Goal: Task Accomplishment & Management: Manage account settings

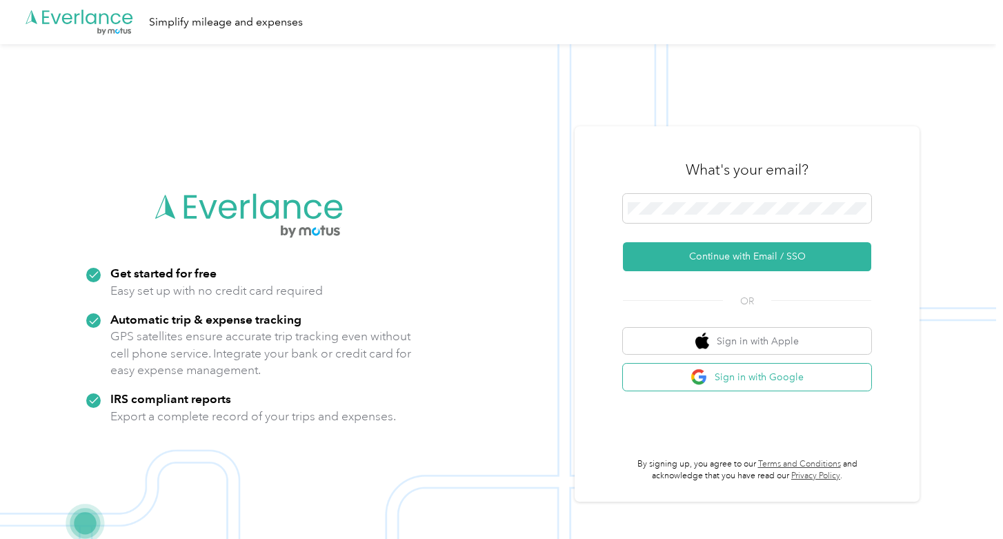
click at [777, 379] on button "Sign in with Google" at bounding box center [747, 377] width 248 height 27
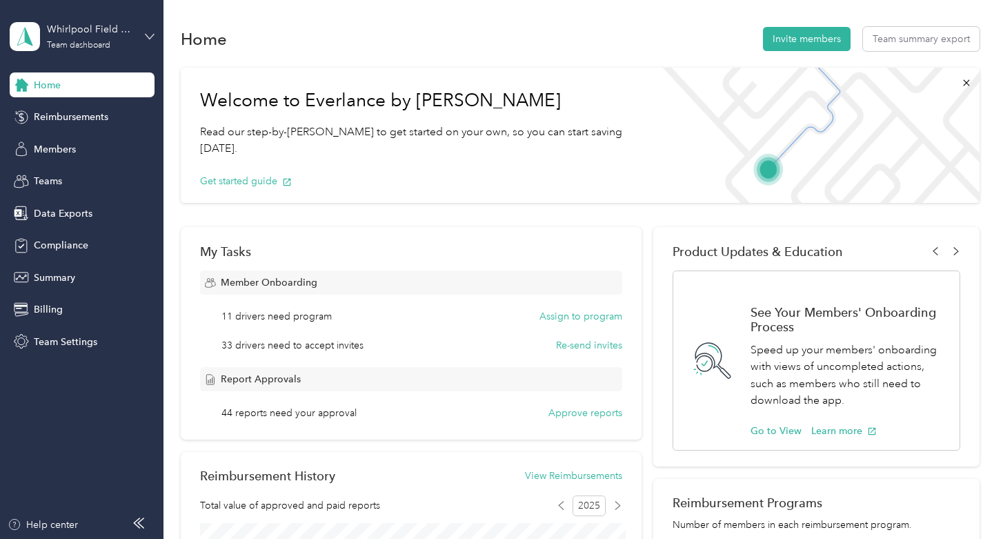
click at [150, 37] on icon at bounding box center [150, 36] width 8 height 5
click at [70, 153] on span "Members" at bounding box center [55, 149] width 42 height 14
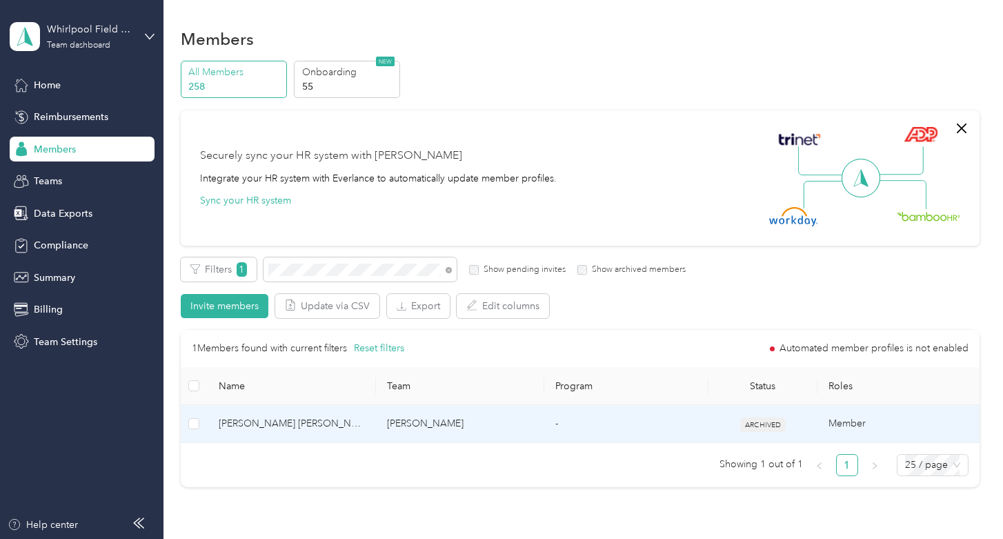
click at [328, 426] on span "[PERSON_NAME] [PERSON_NAME]" at bounding box center [292, 423] width 146 height 15
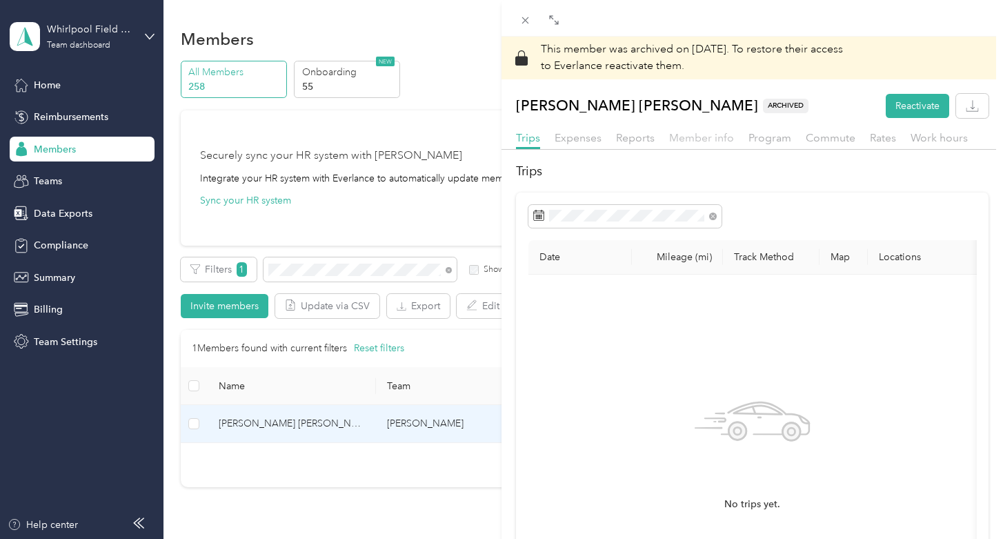
click at [704, 135] on span "Member info" at bounding box center [701, 137] width 65 height 13
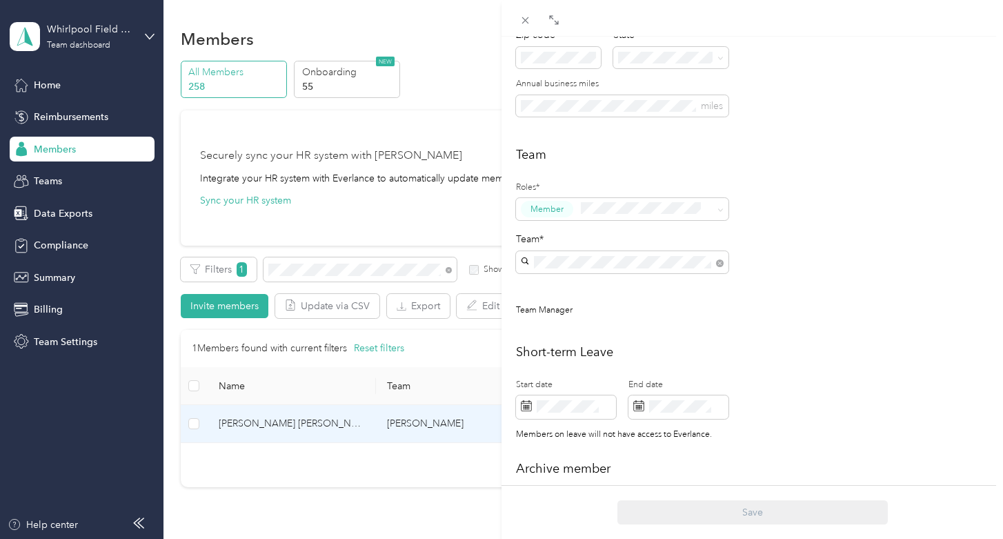
scroll to position [331, 0]
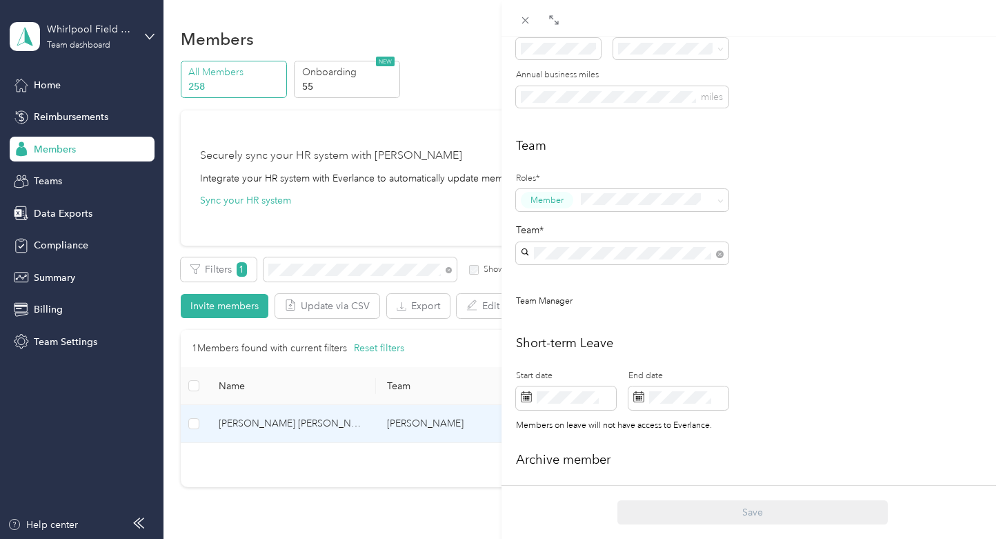
click at [660, 326] on div "Whirlpool team [PERSON_NAME] [PERSON_NAME] +1 more" at bounding box center [622, 327] width 193 height 32
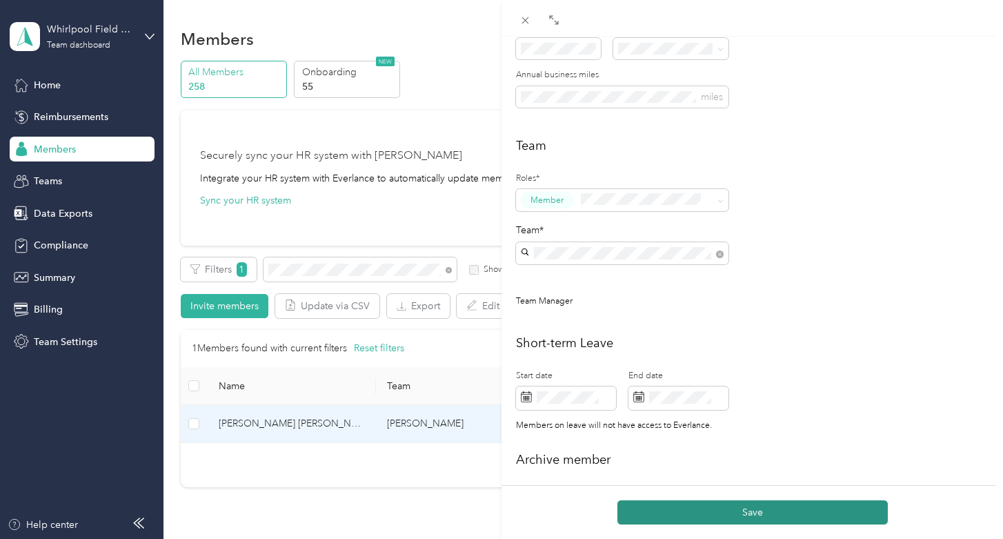
click at [767, 511] on button "Save" at bounding box center [753, 512] width 270 height 24
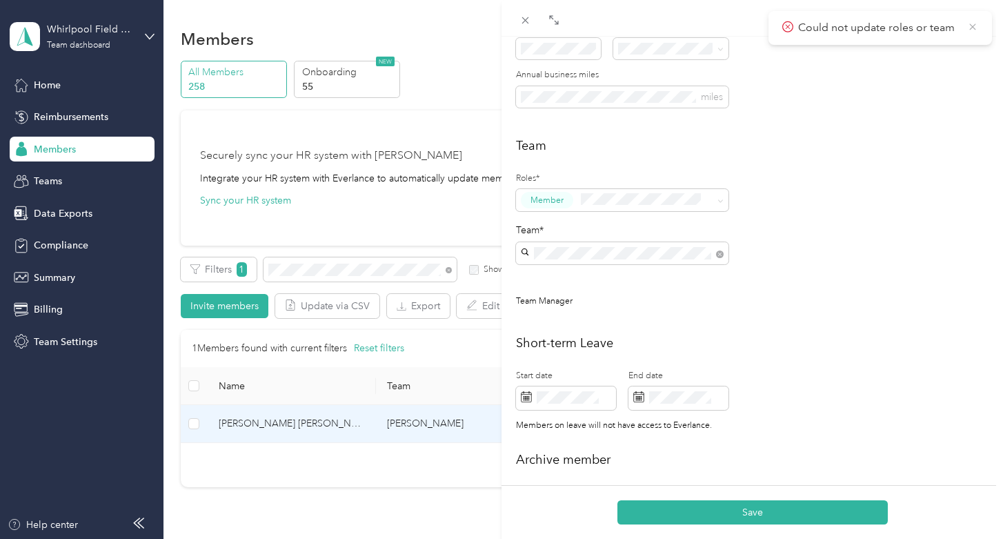
click at [978, 27] on icon at bounding box center [972, 27] width 11 height 12
click at [723, 197] on span at bounding box center [721, 200] width 6 height 12
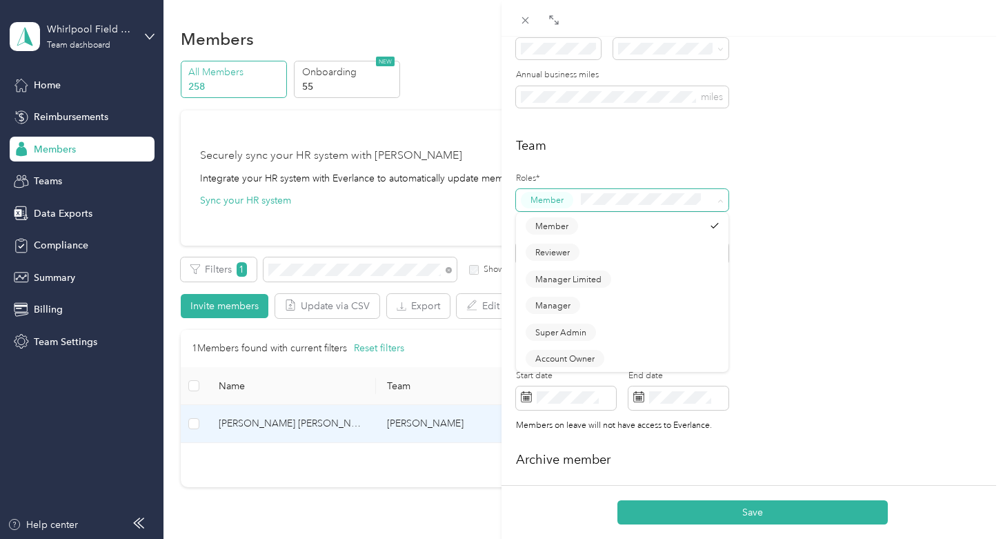
click at [723, 197] on span at bounding box center [721, 200] width 6 height 12
click at [722, 197] on span at bounding box center [721, 200] width 6 height 12
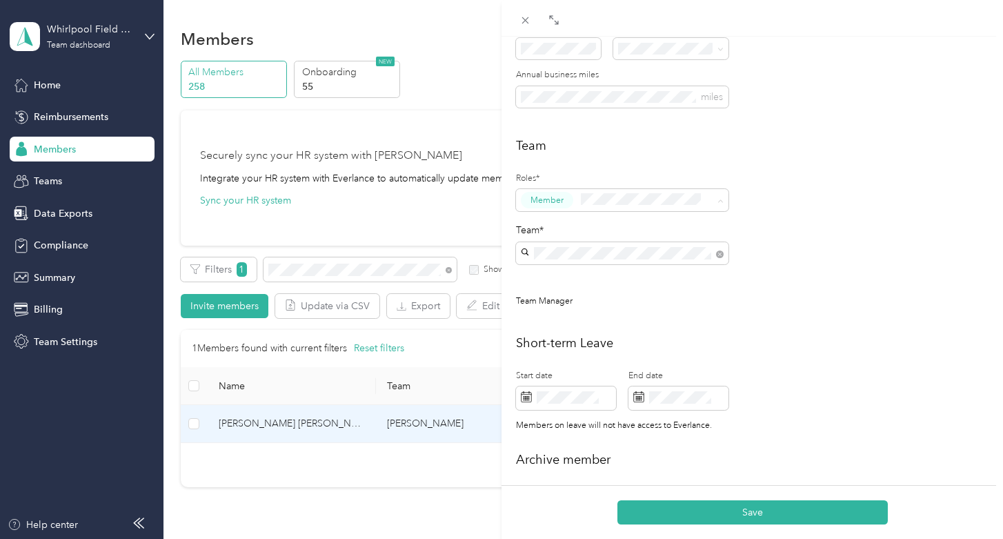
click at [740, 497] on div "Save" at bounding box center [753, 512] width 502 height 54
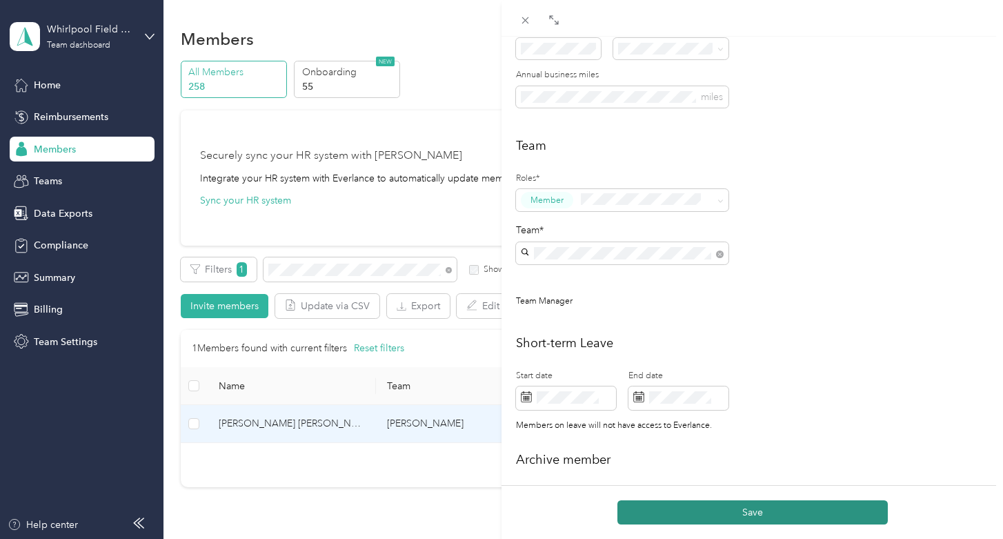
click at [737, 501] on button "Save" at bounding box center [753, 512] width 270 height 24
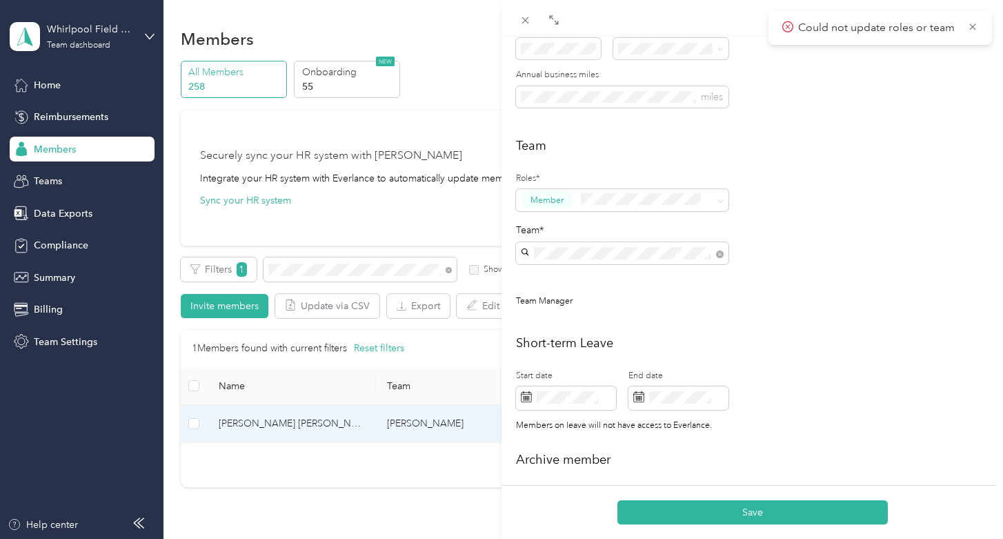
click at [980, 22] on div "Could not update roles or team" at bounding box center [881, 28] width 224 height 34
click at [531, 20] on span at bounding box center [525, 19] width 19 height 19
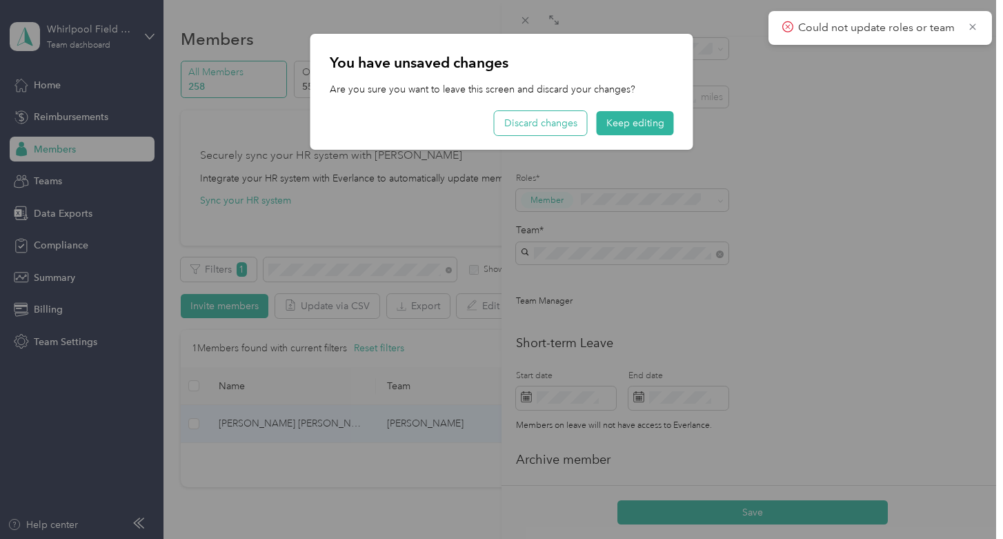
click at [562, 123] on button "Discard changes" at bounding box center [541, 123] width 92 height 24
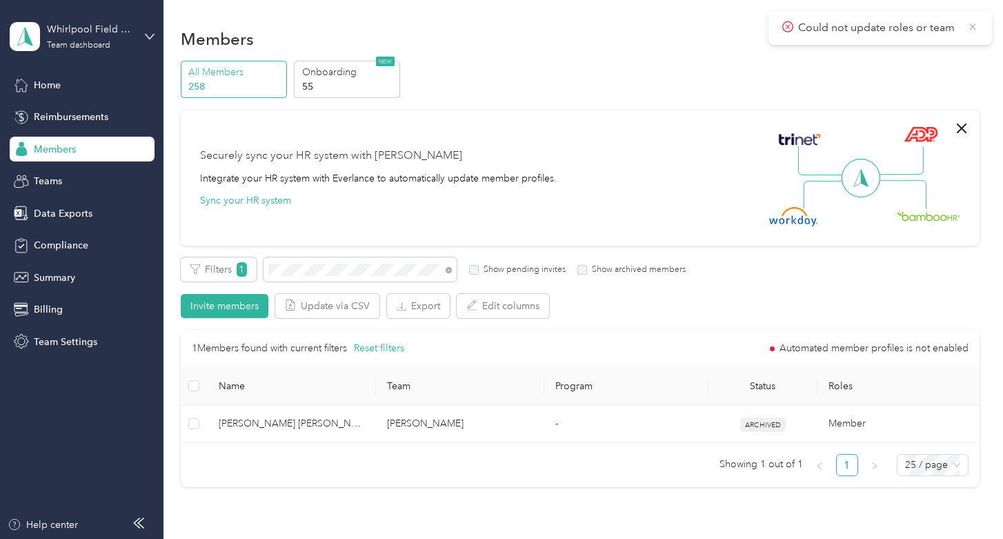
click at [968, 22] on icon at bounding box center [972, 27] width 11 height 12
click at [324, 259] on span at bounding box center [360, 269] width 193 height 24
click at [315, 262] on span at bounding box center [360, 269] width 193 height 24
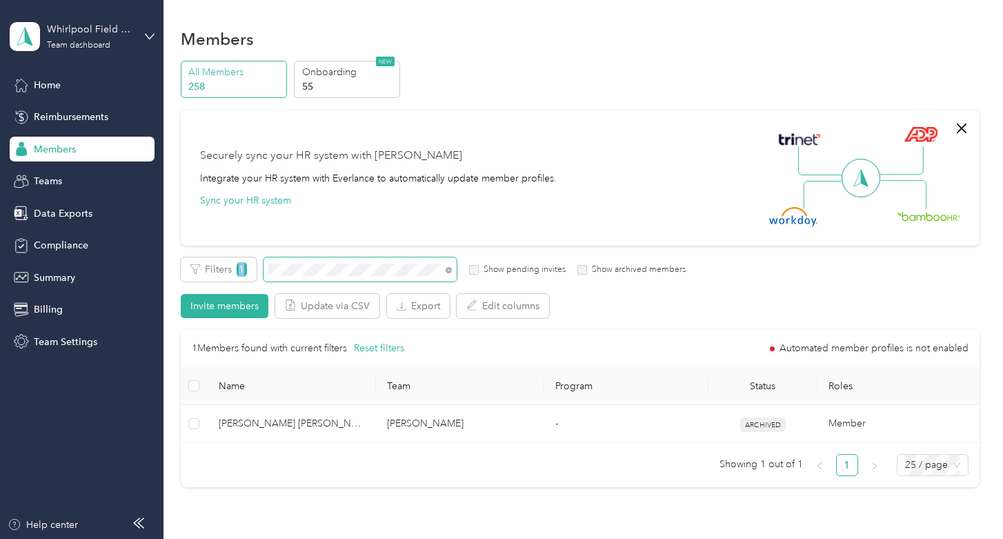
click at [315, 262] on span at bounding box center [360, 269] width 193 height 24
click at [446, 267] on icon at bounding box center [449, 270] width 6 height 6
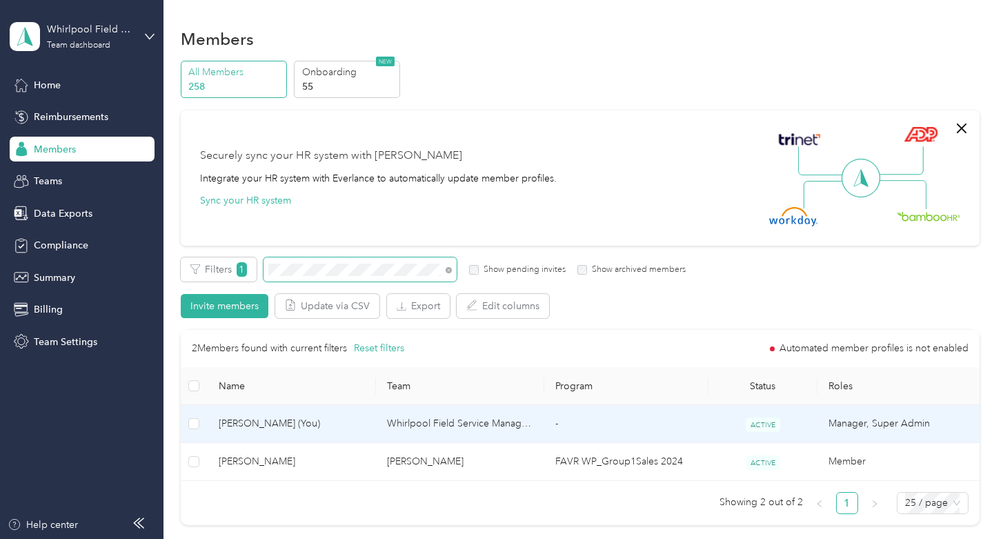
click at [343, 414] on td "[PERSON_NAME] (You)" at bounding box center [292, 424] width 168 height 38
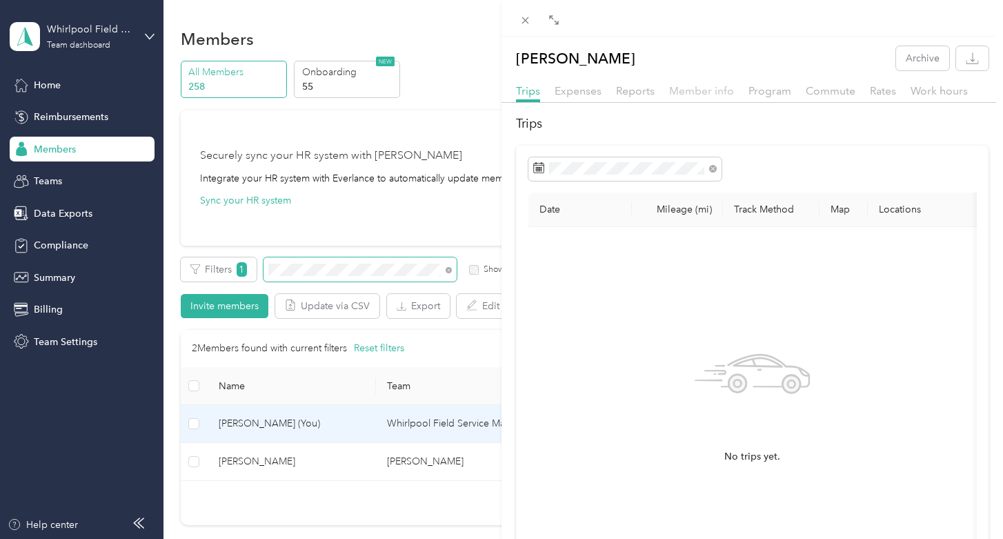
click at [712, 97] on span "Member info" at bounding box center [701, 90] width 65 height 13
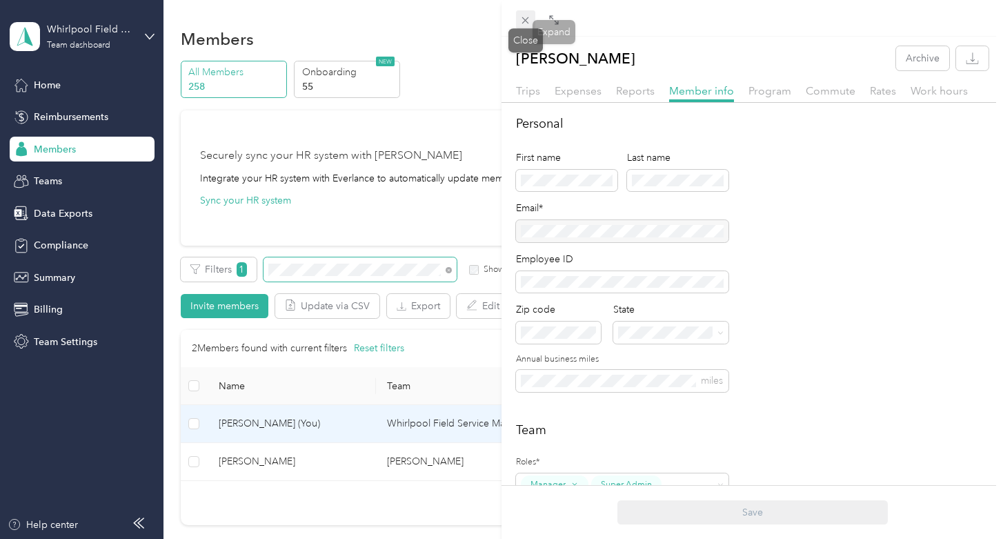
click at [531, 17] on icon at bounding box center [526, 20] width 12 height 12
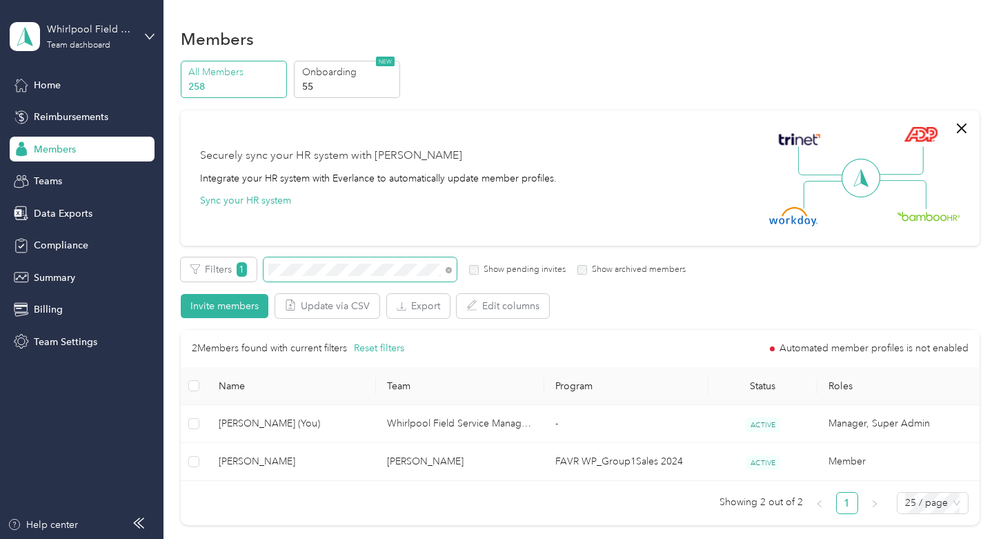
click at [319, 279] on span at bounding box center [360, 269] width 193 height 24
click at [446, 269] on icon at bounding box center [449, 270] width 6 height 6
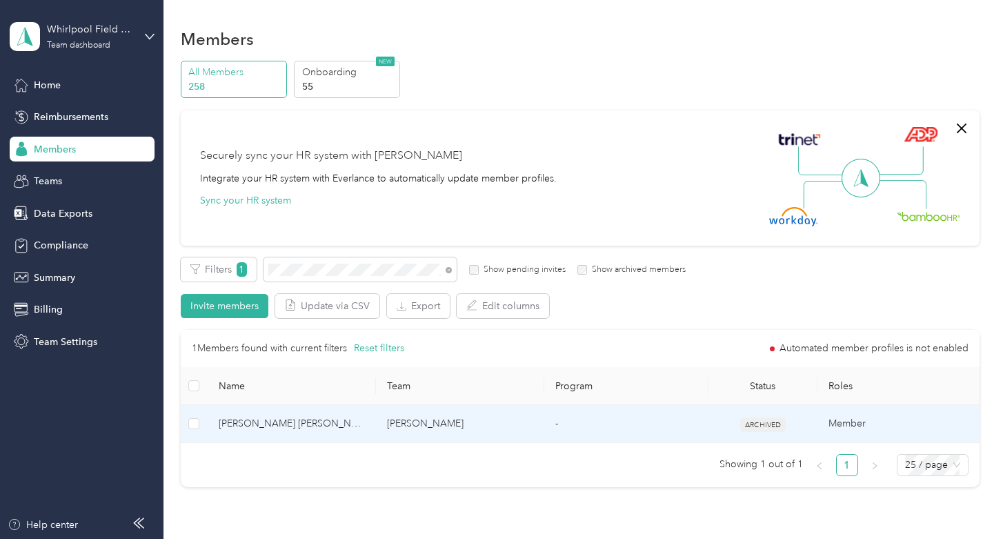
click at [320, 418] on span "[PERSON_NAME] [PERSON_NAME]" at bounding box center [292, 423] width 146 height 15
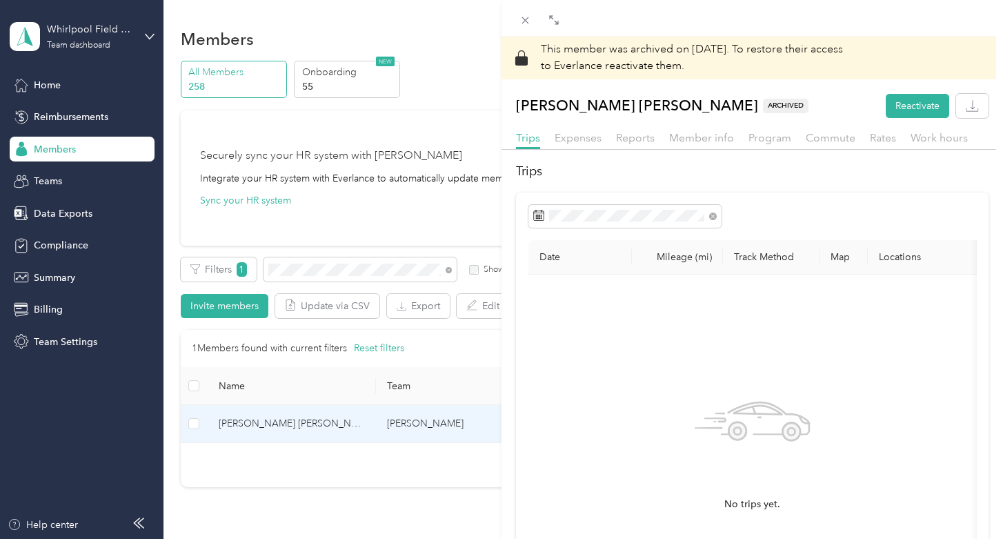
click at [320, 418] on div "This member was archived on [DATE] . To restore their access to Everlance react…" at bounding box center [501, 269] width 1003 height 539
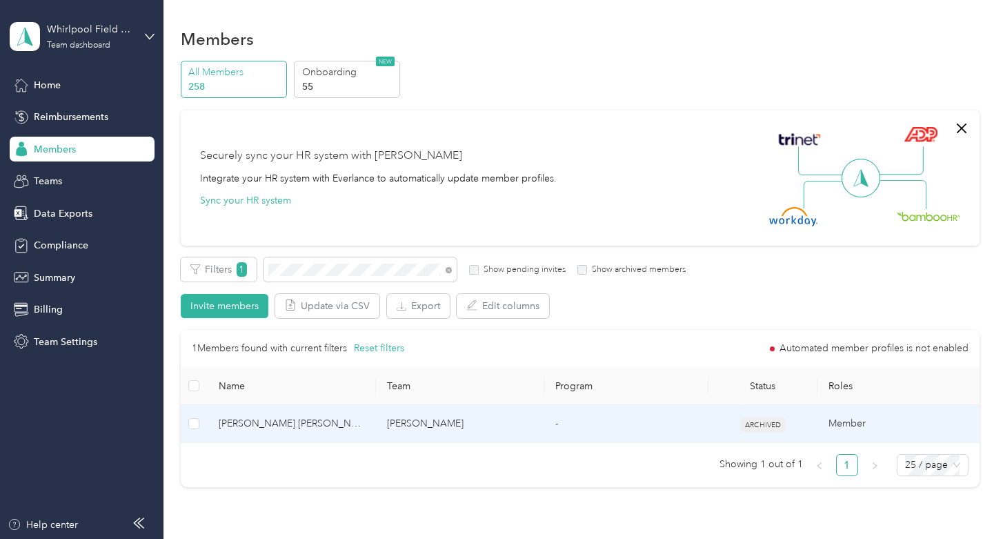
click at [346, 423] on span "[PERSON_NAME] [PERSON_NAME]" at bounding box center [292, 423] width 146 height 15
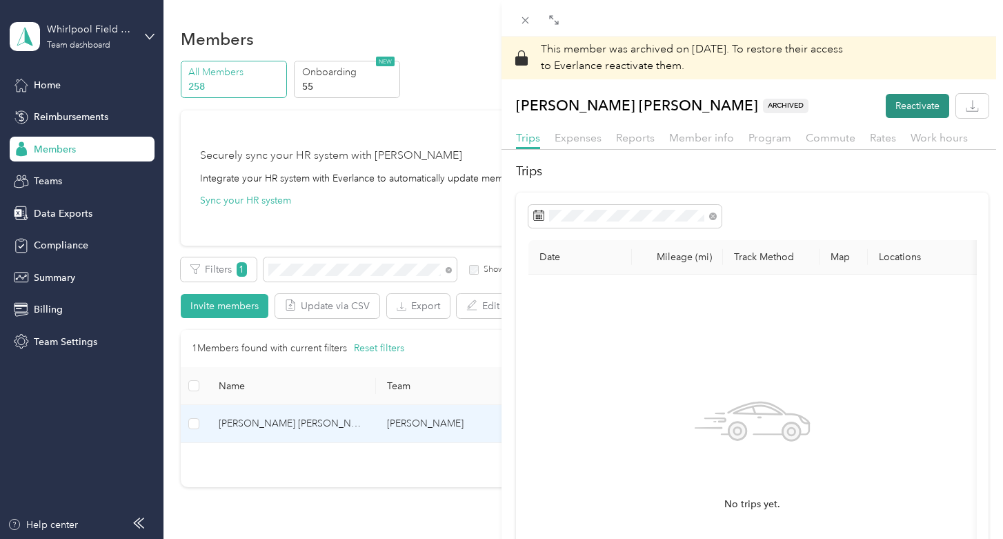
click at [916, 107] on button "Reactivate" at bounding box center [917, 106] width 63 height 24
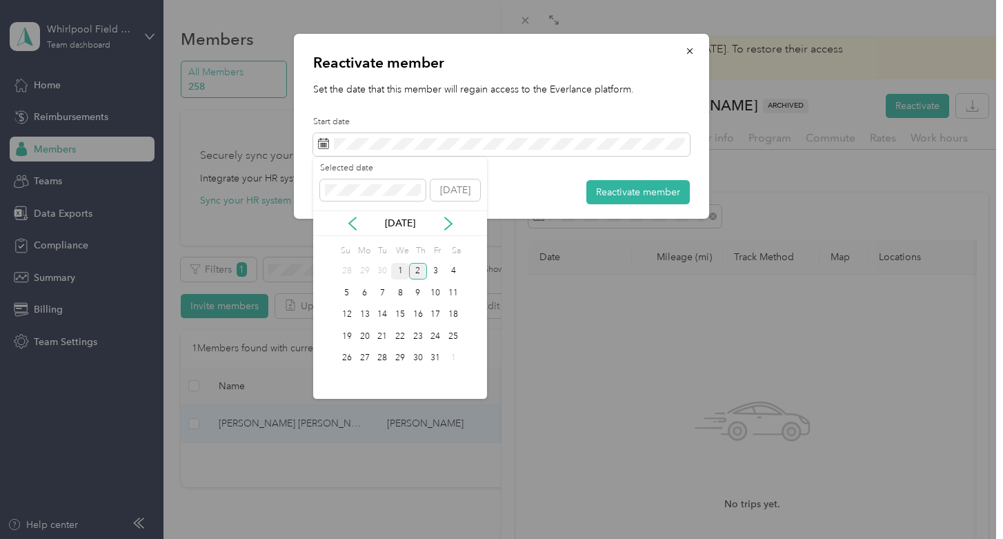
click at [400, 273] on div "1" at bounding box center [400, 271] width 18 height 17
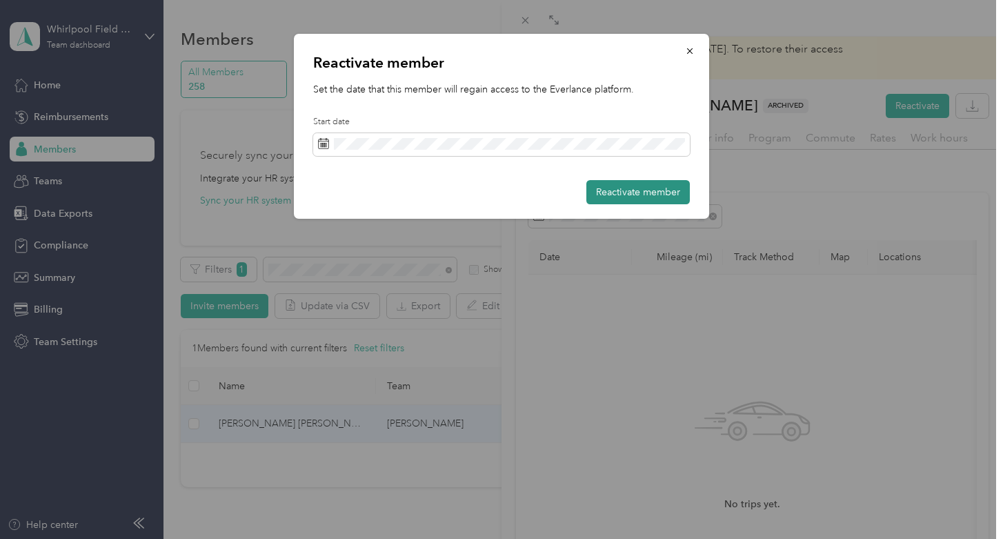
click at [618, 190] on button "Reactivate member" at bounding box center [637, 192] width 103 height 24
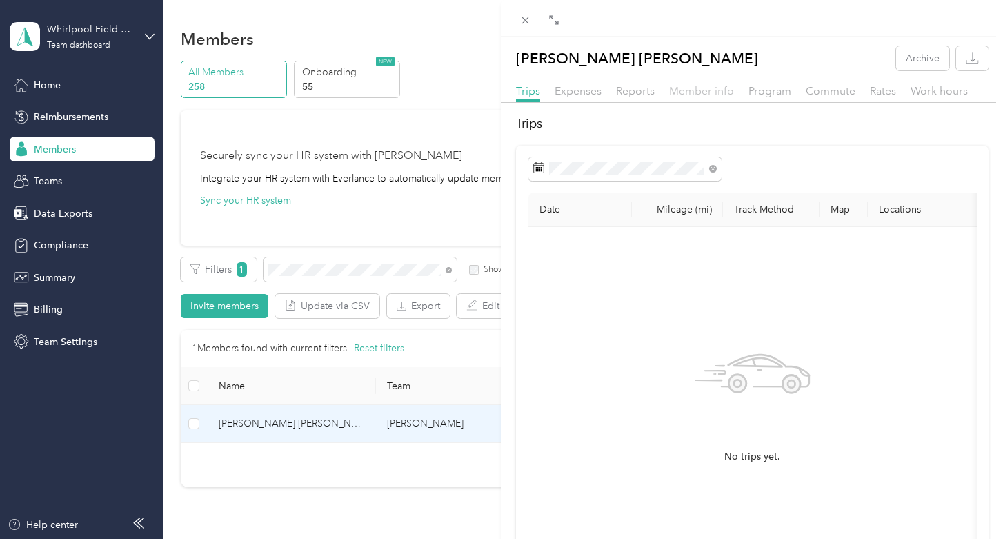
click at [710, 95] on span "Member info" at bounding box center [701, 90] width 65 height 13
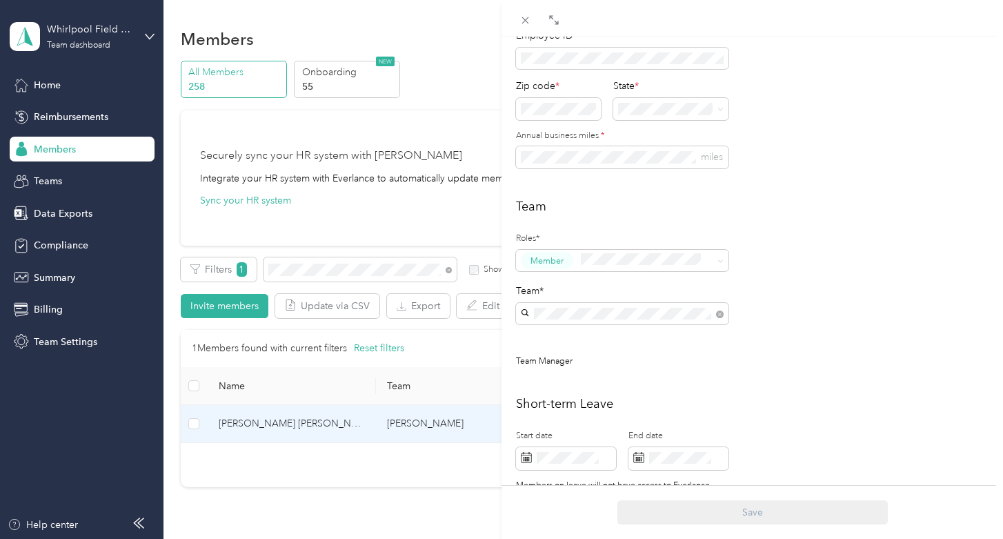
scroll to position [300, 0]
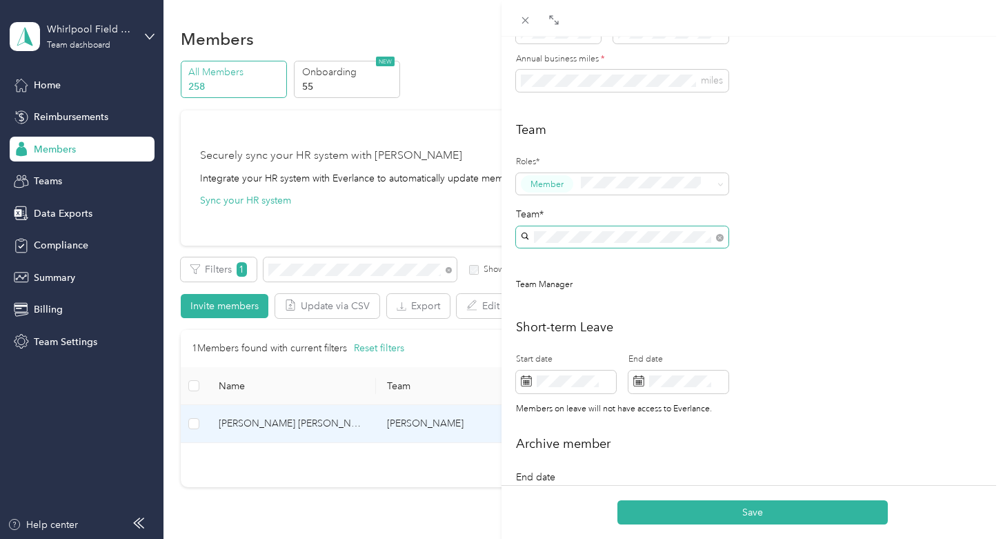
click at [639, 267] on div "Whirlpool team [PERSON_NAME] [PERSON_NAME] +1 more" at bounding box center [622, 270] width 193 height 32
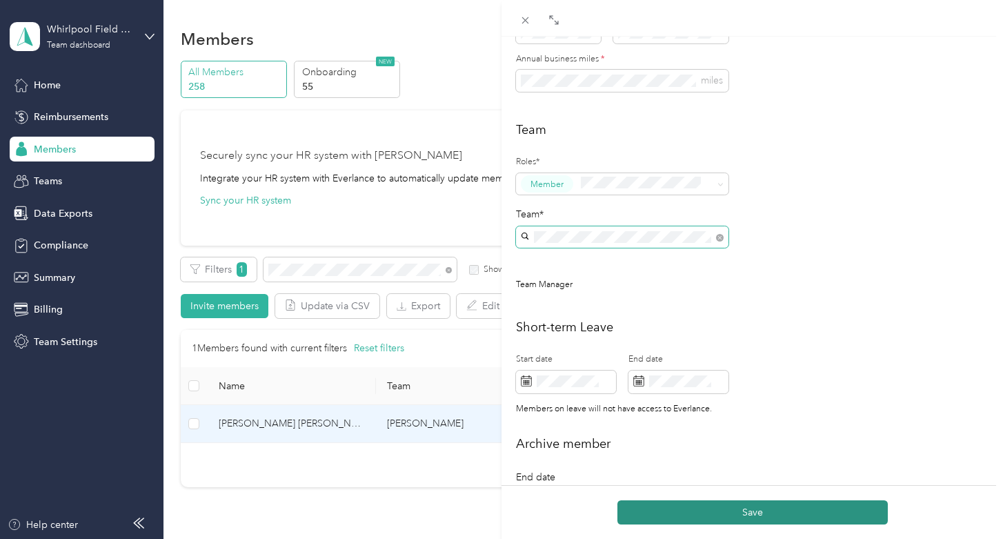
click at [736, 509] on button "Save" at bounding box center [753, 512] width 270 height 24
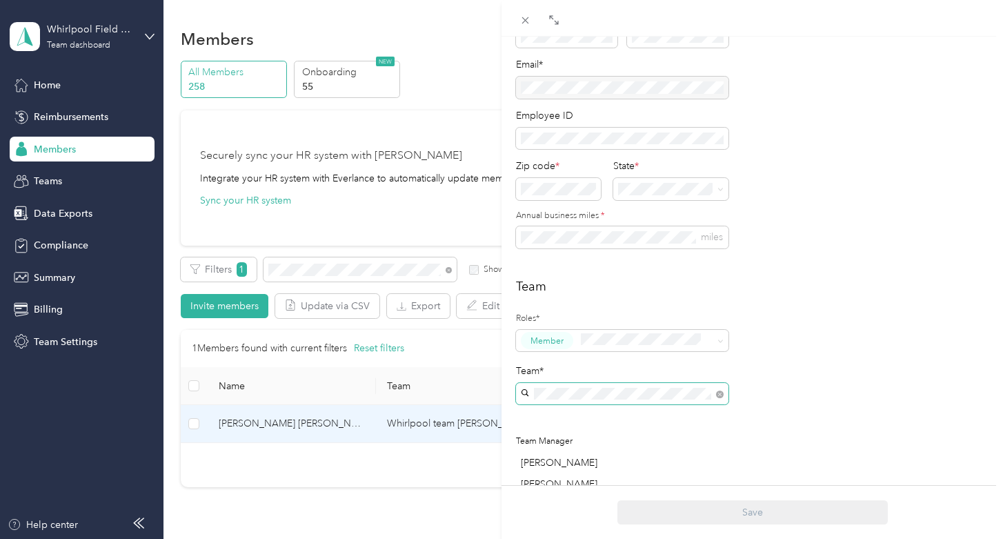
scroll to position [137, 0]
